Goal: Find specific page/section: Find specific page/section

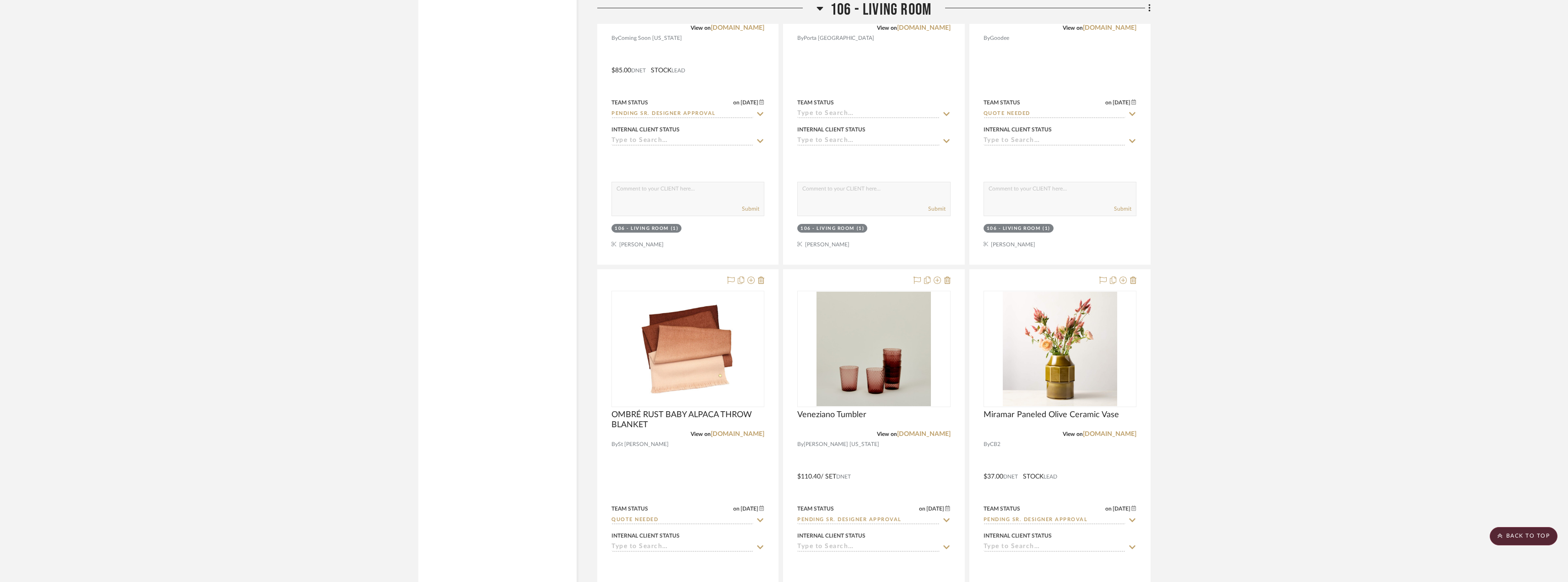
scroll to position [5676, 0]
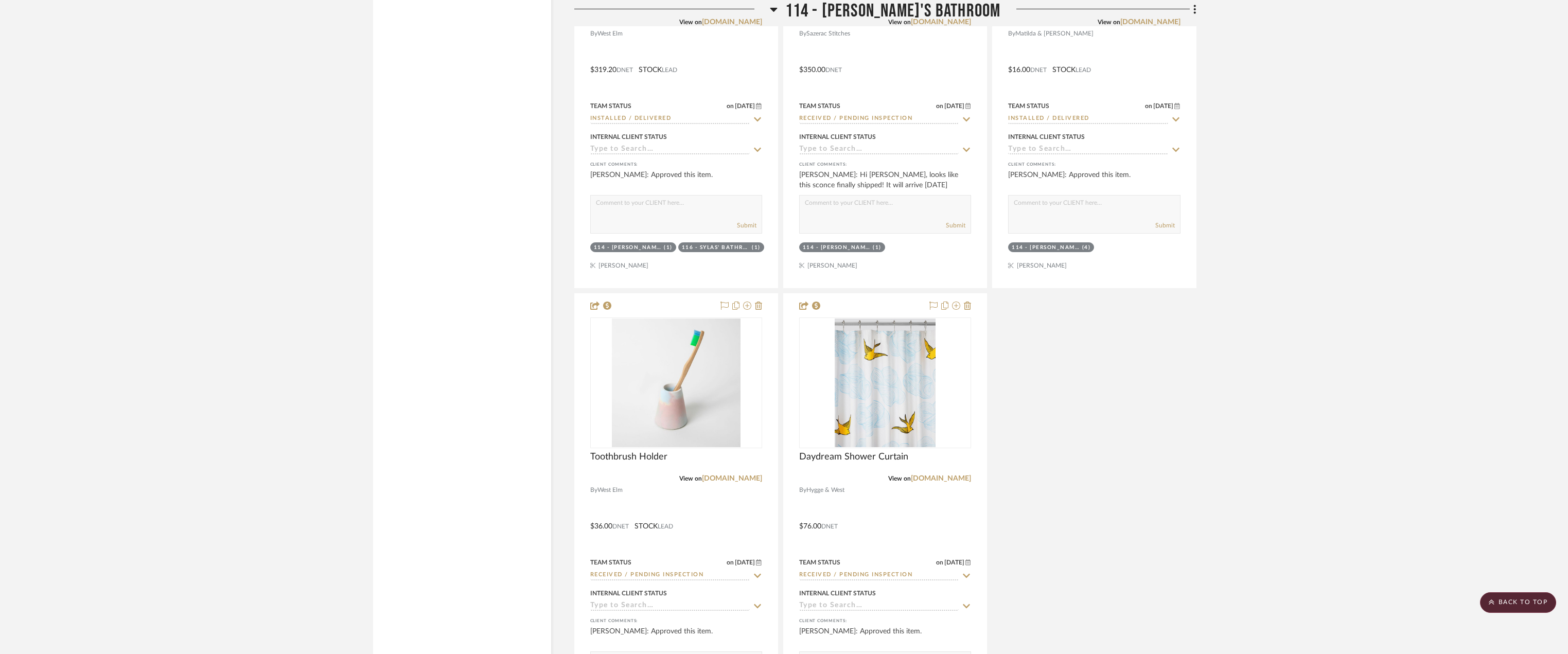
scroll to position [12654, 0]
